Goal: Find specific page/section: Find specific page/section

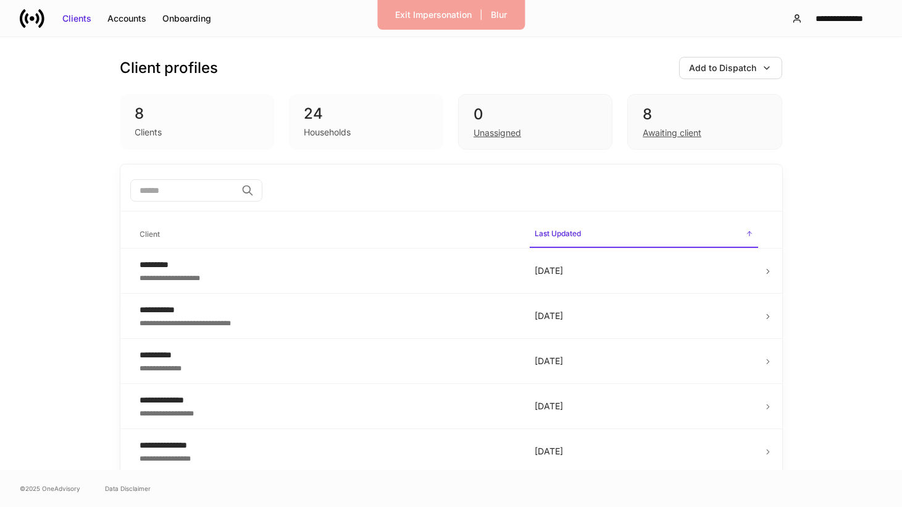
click at [175, 189] on input "search" at bounding box center [183, 190] width 106 height 22
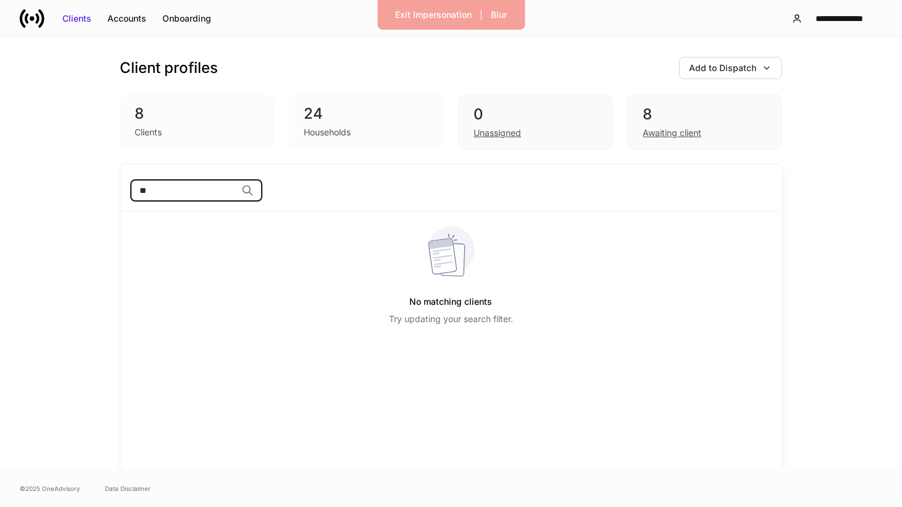
type input "*"
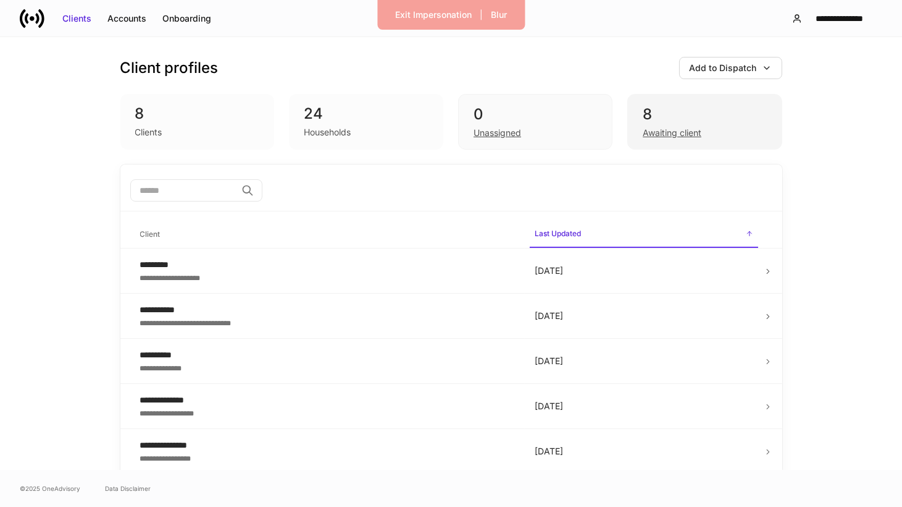
click at [676, 140] on div "8 Awaiting client" at bounding box center [705, 122] width 154 height 56
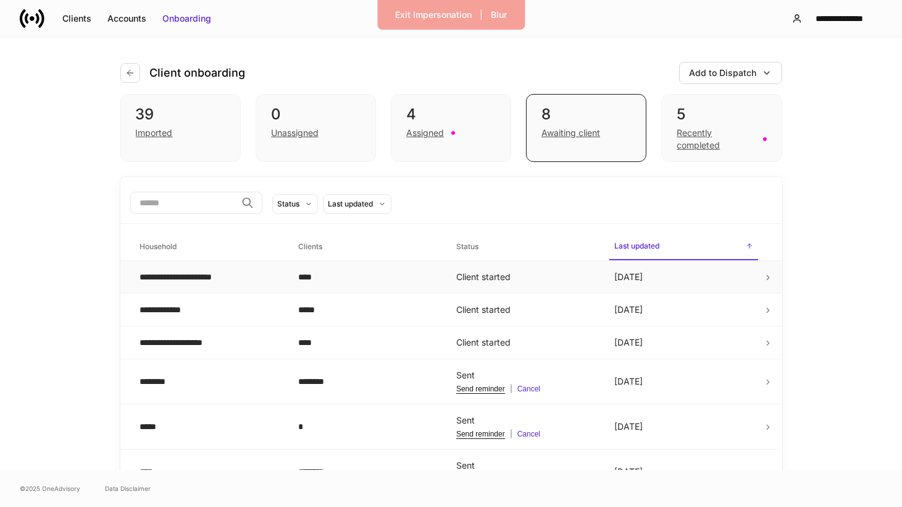
click at [208, 275] on div "**********" at bounding box center [209, 277] width 138 height 12
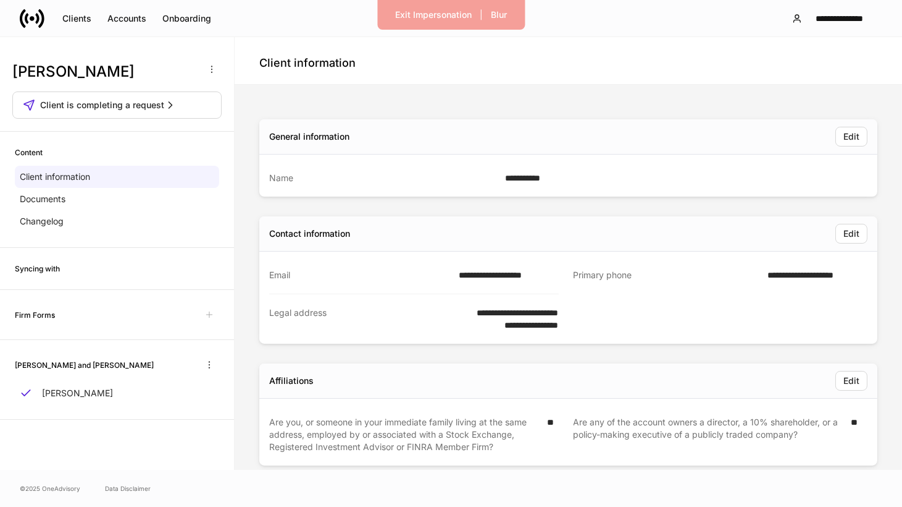
scroll to position [143, 0]
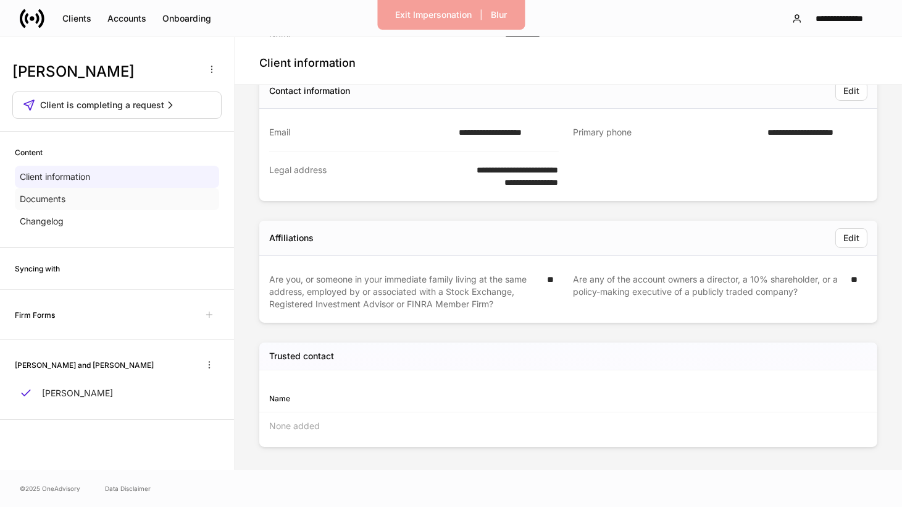
click at [56, 199] on p "Documents" at bounding box center [43, 199] width 46 height 12
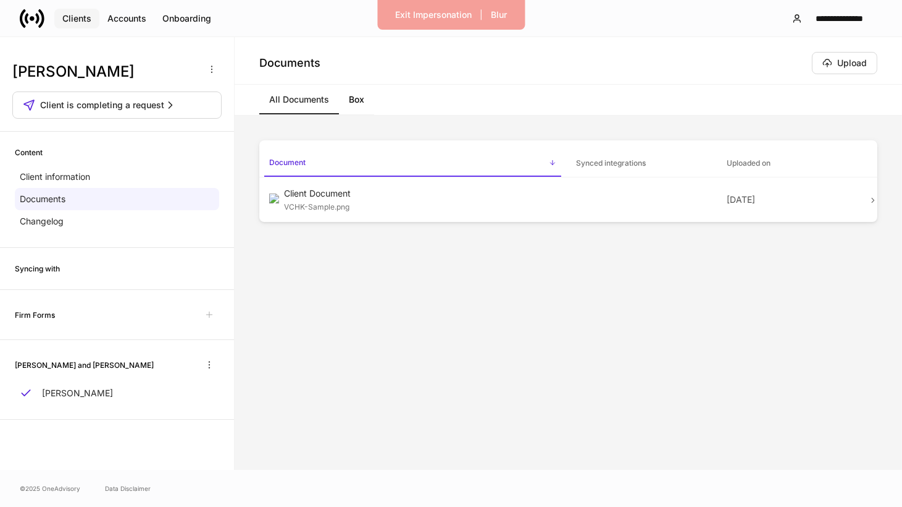
click at [78, 12] on div "Clients" at bounding box center [76, 18] width 29 height 12
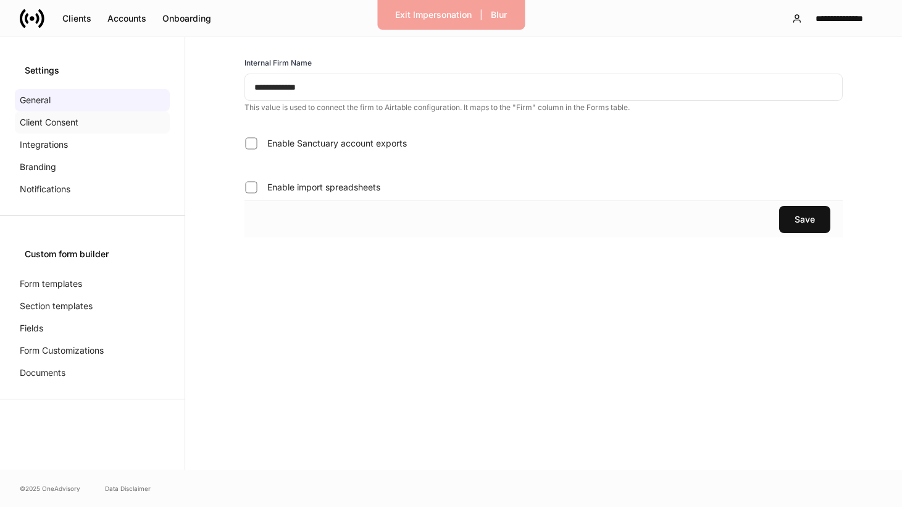
click at [67, 120] on p "Client Consent" at bounding box center [49, 122] width 59 height 12
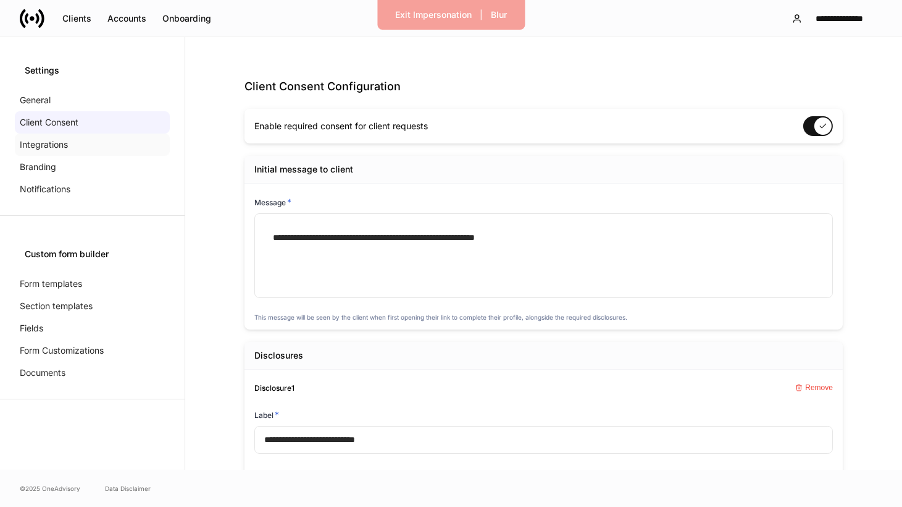
click at [67, 141] on p "Integrations" at bounding box center [44, 144] width 48 height 12
